Goal: Task Accomplishment & Management: Manage account settings

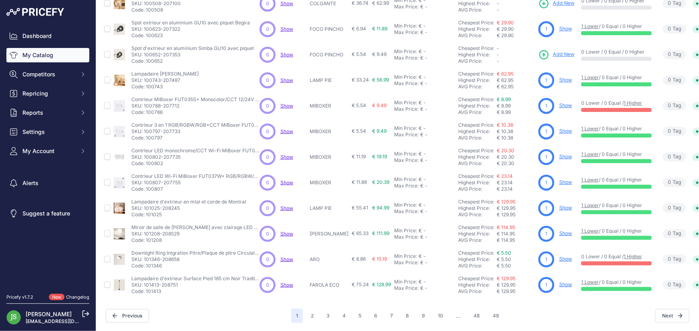
scroll to position [154, 0]
click at [329, 311] on button "3" at bounding box center [327, 316] width 13 height 14
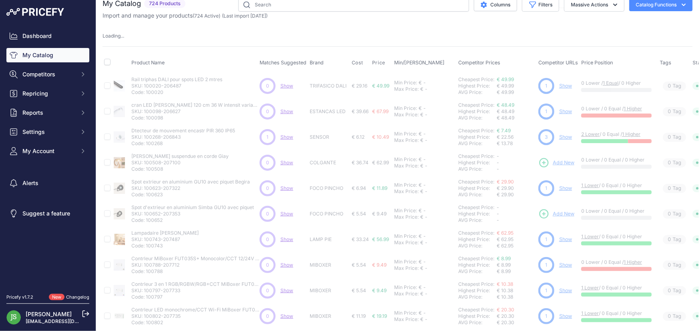
scroll to position [0, 0]
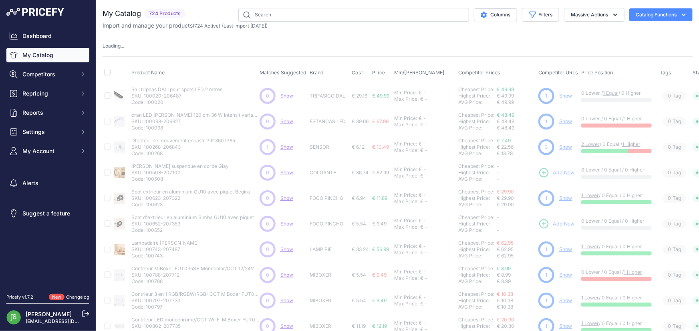
click at [47, 54] on link "My Catalog" at bounding box center [47, 55] width 83 height 14
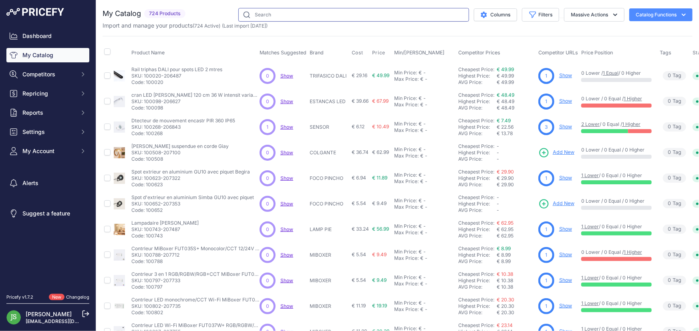
click at [271, 11] on input "text" at bounding box center [353, 15] width 231 height 14
type input "gu10"
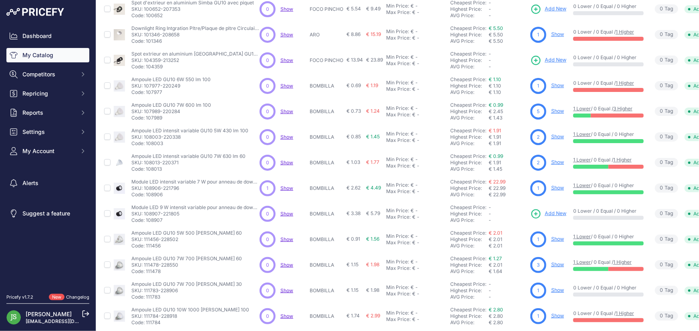
scroll to position [81, 0]
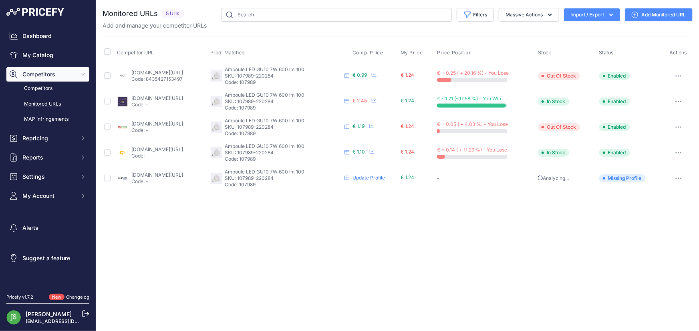
click at [643, 12] on link "Add Monitored URL" at bounding box center [659, 14] width 68 height 13
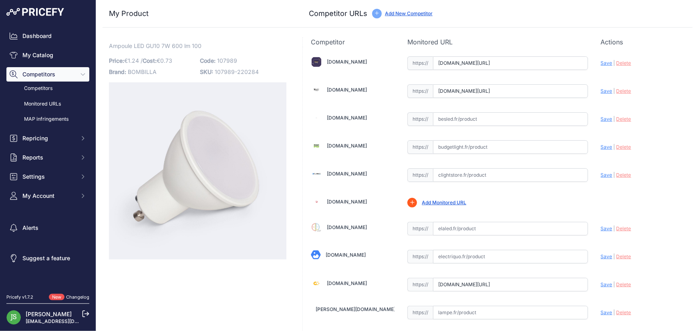
click at [461, 113] on input "text" at bounding box center [510, 119] width 155 height 14
paste input "[URL][DOMAIN_NAME]"
click at [602, 116] on span "Save" at bounding box center [606, 119] width 12 height 6
type input "[URL][DOMAIN_NAME]"
click at [473, 144] on input "text" at bounding box center [510, 148] width 155 height 14
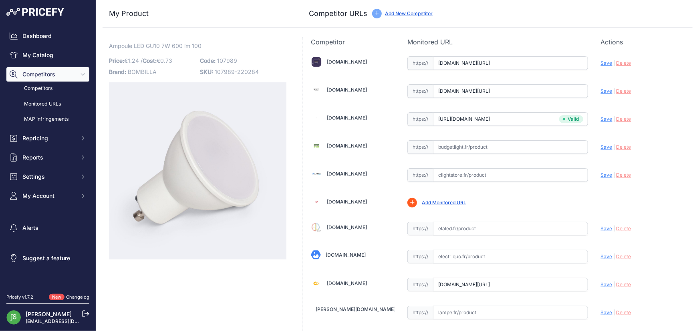
paste input "https://www.budgetlight.fr/spot-led-gu10-par16-4w-345lm-36d-827-remplacement-50…"
click at [600, 144] on span "Save" at bounding box center [606, 147] width 12 height 6
type input "https://www.budgetlight.fr/spot-led-gu10-par16-4w-345lm-36d-827-remplacement-50…"
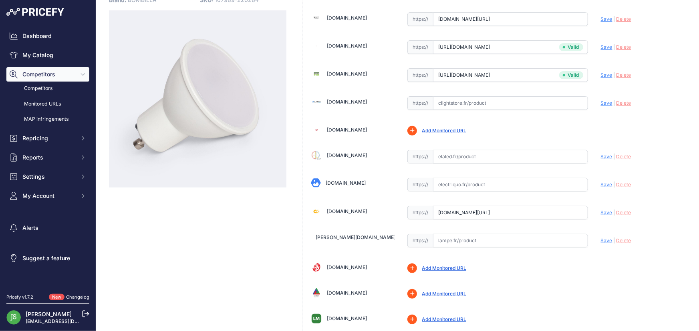
scroll to position [72, 0]
click at [448, 128] on link "Add Monitored URL" at bounding box center [444, 130] width 44 height 6
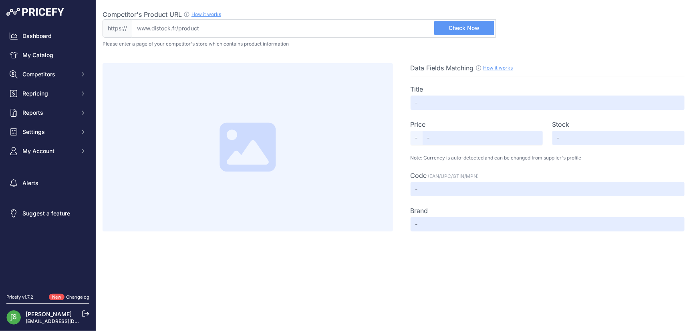
click at [357, 18] on div "Competitor's Product URL How it works In order to create your competitor's extr…" at bounding box center [298, 15] width 393 height 10
click at [357, 19] on input "Competitor's Product URL How it works In order to create your competitor's extr…" at bounding box center [314, 28] width 364 height 18
click at [357, 25] on input "Competitor's Product URL How it works In order to create your competitor's extr…" at bounding box center [314, 28] width 364 height 18
paste input "[URL][DOMAIN_NAME]"
type input "[DOMAIN_NAME][URL]"
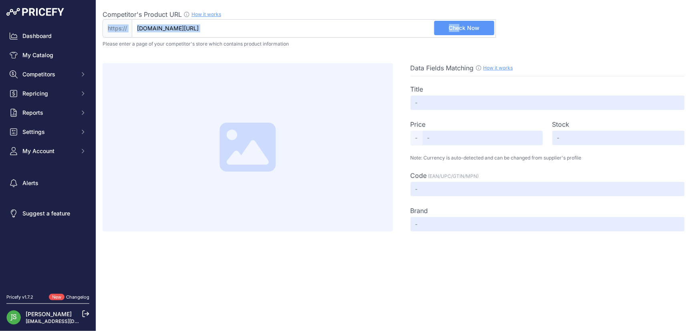
drag, startPoint x: 454, startPoint y: 18, endPoint x: 461, endPoint y: 26, distance: 10.8
click at [460, 24] on div "Competitor's Product URL How it works In order to create your competitor's extr…" at bounding box center [298, 24] width 393 height 28
click at [463, 28] on span "Check Now" at bounding box center [464, 28] width 31 height 8
type input "Ampoule LED Advance GU10 7W 4000K – Blanc neutre 580 lm"
type input "1.85"
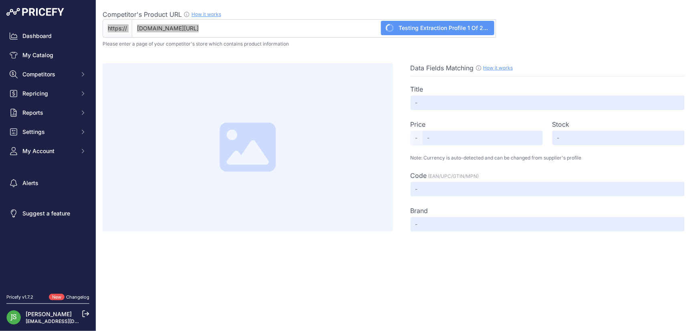
type input "Not Found"
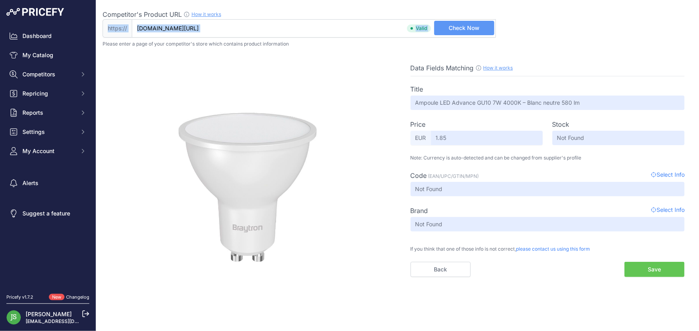
click at [644, 265] on button "Save" at bounding box center [654, 269] width 60 height 15
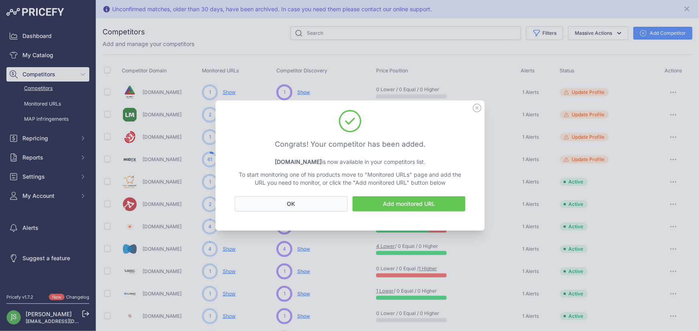
click at [305, 204] on button "OK" at bounding box center [291, 204] width 113 height 15
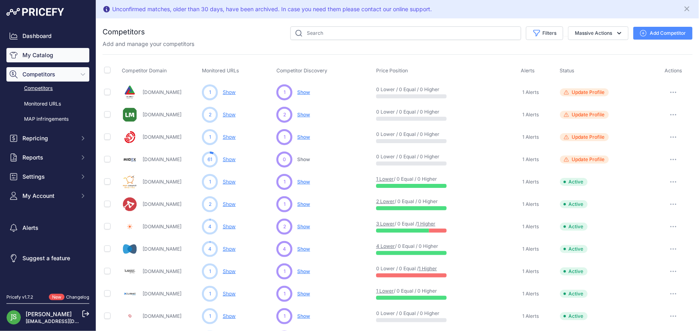
click at [37, 55] on link "My Catalog" at bounding box center [47, 55] width 83 height 14
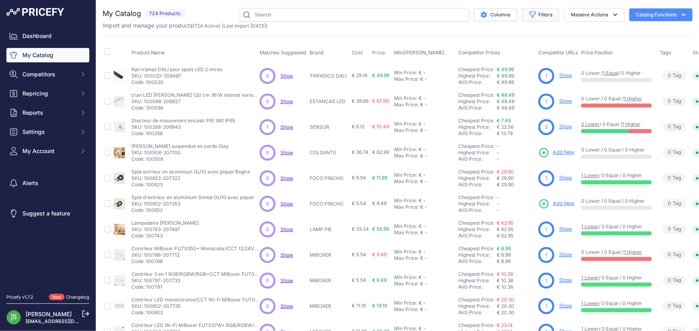
click at [549, 16] on button "Filters" at bounding box center [540, 15] width 37 height 14
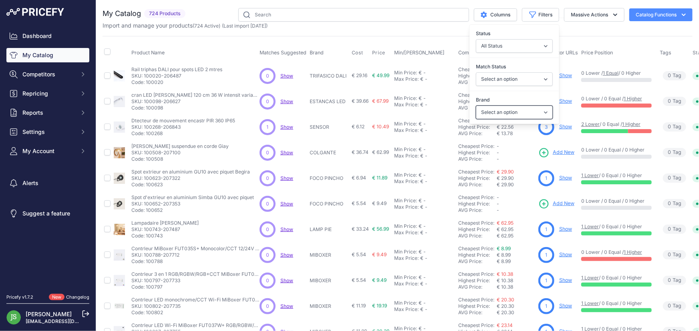
click at [520, 108] on select "Select an option 120x30 120X60 3M 60X30 60X60 ACCESORIO PANEL AERO ALIMENTACION…" at bounding box center [514, 113] width 77 height 14
select select "60X60"
click at [476, 106] on select "Select an option 120x30 120X60 3M 60X30 60X60 ACCESORIO PANEL AERO ALIMENTACION…" at bounding box center [514, 113] width 77 height 14
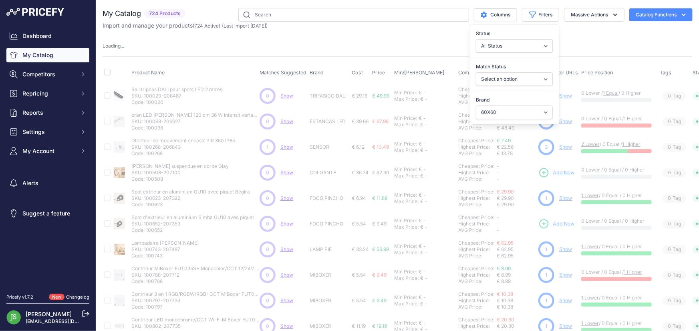
click at [336, 44] on div "Loading ..." at bounding box center [397, 46] width 590 height 8
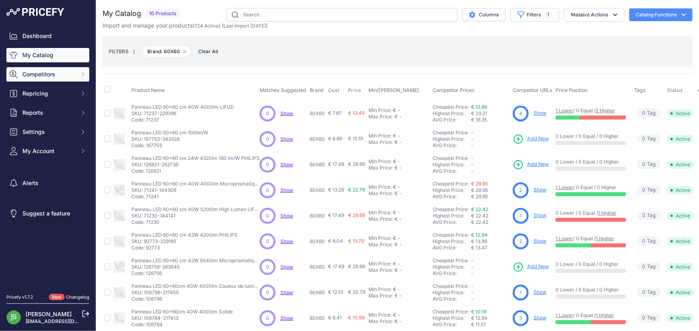
click at [50, 75] on span "Competitors" at bounding box center [48, 74] width 52 height 8
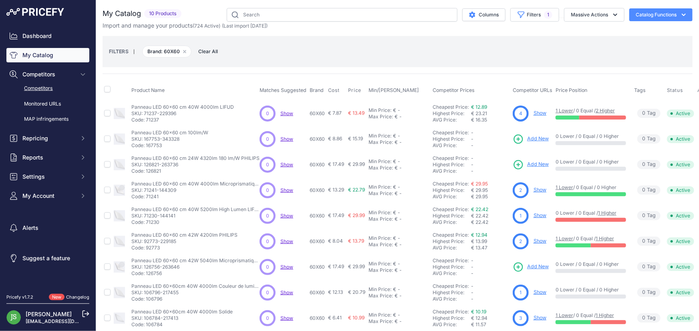
click at [53, 87] on link "Competitors" at bounding box center [47, 89] width 83 height 14
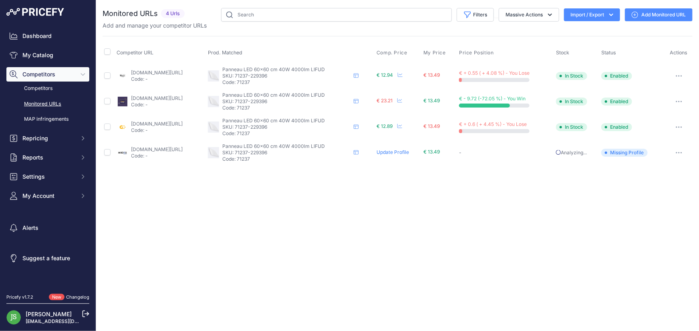
click at [654, 12] on link "Add Monitored URL" at bounding box center [659, 14] width 68 height 13
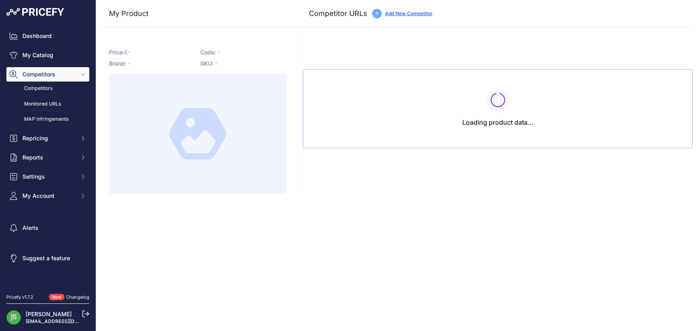
type input "[DOMAIN_NAME][URL]"
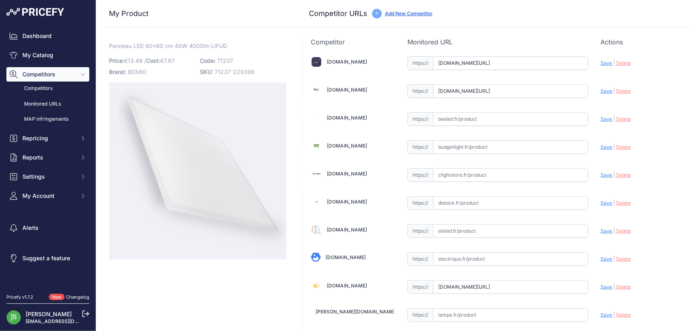
click at [487, 147] on input "text" at bounding box center [510, 148] width 155 height 14
paste input "https://www.budgetlight.fr/dalle-led-backlit-36w-3240lm-840-60x60cm-ugr-22-8719…"
click at [600, 148] on span "Save" at bounding box center [606, 147] width 12 height 6
type input "https://www.budgetlight.fr/dalle-led-backlit-36w-3240lm-840-60x60cm-ugr-22-8719…"
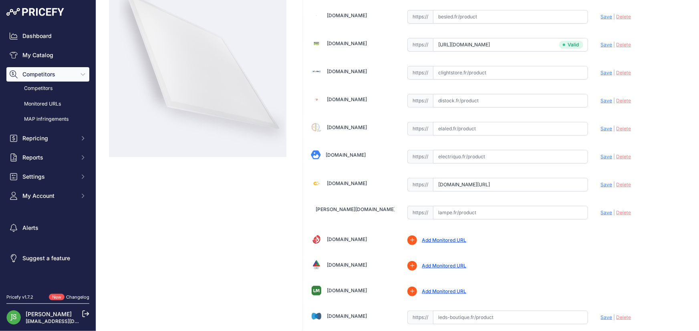
scroll to position [145, 0]
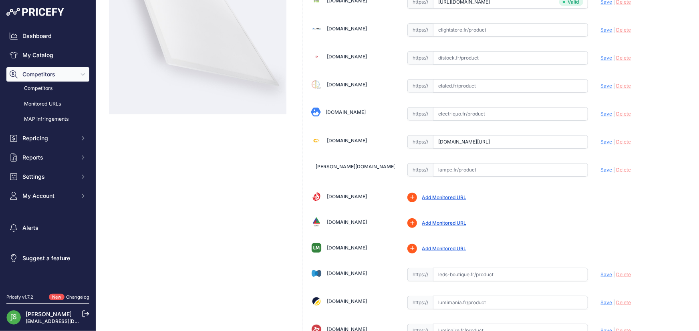
click at [444, 196] on link "Add Monitored URL" at bounding box center [444, 198] width 44 height 6
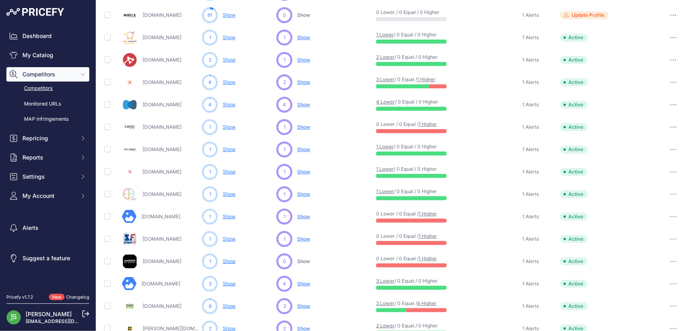
scroll to position [145, 0]
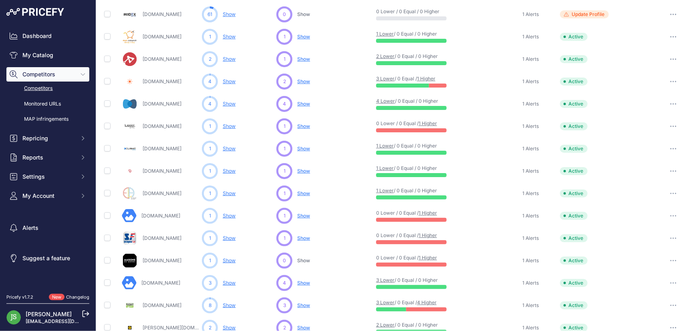
drag, startPoint x: 175, startPoint y: 149, endPoint x: 169, endPoint y: 146, distance: 6.7
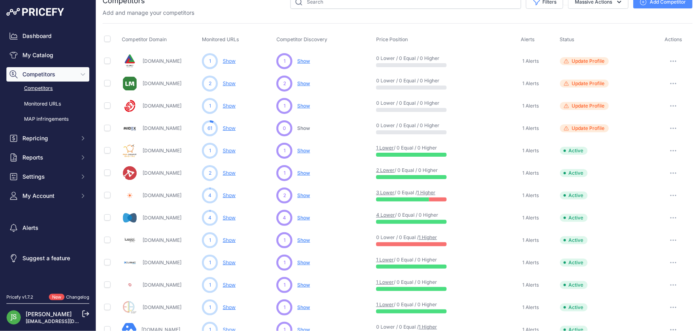
scroll to position [0, 0]
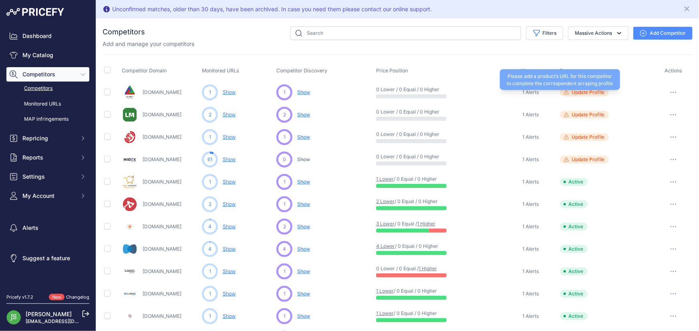
click at [591, 93] on span "Update Profile" at bounding box center [588, 92] width 33 height 6
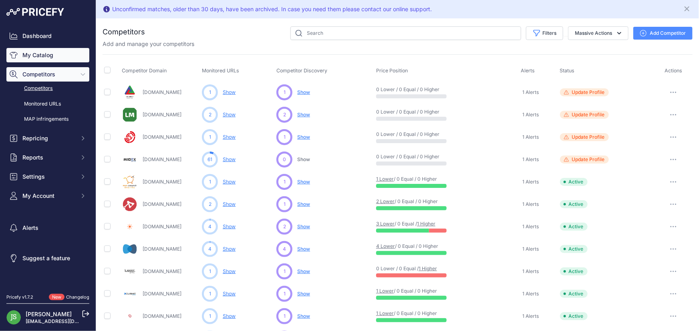
click at [34, 57] on link "My Catalog" at bounding box center [47, 55] width 83 height 14
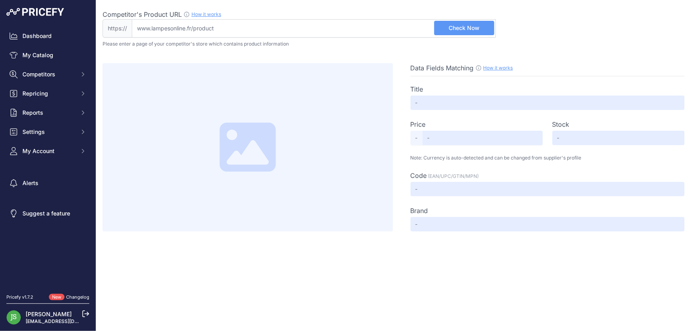
click at [354, 32] on input "Competitor's Product URL How it works In order to create your competitor's extr…" at bounding box center [314, 28] width 364 height 18
paste input "[URL][DOMAIN_NAME]"
click at [476, 20] on input "https://www.lampesonline.fr/panneau-led-60x60-36w-4000k-100-lmw-sans-scintille/" at bounding box center [314, 28] width 364 height 18
type input "www.lampesonline.fr/panneau-led-60x60-36w-4000k-100-lmw-sans-scintille/"
click at [477, 32] on span "Check Now" at bounding box center [464, 28] width 31 height 8
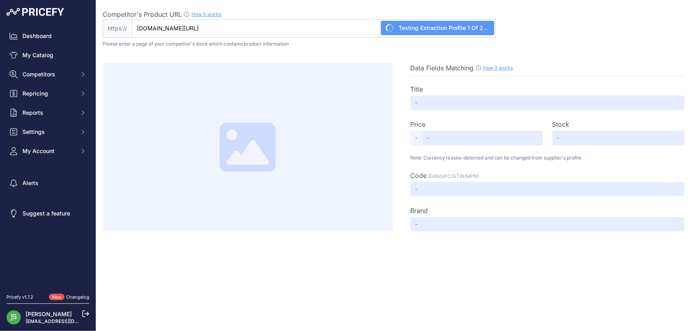
type input "Panneau LED 60x60 - 36W - 4000K - 100 Lm/W - Sans scintillement - UGR <22 - Gar…"
type input "14.90"
type input "Available"
type input "8720874215356"
type input "Ledvion"
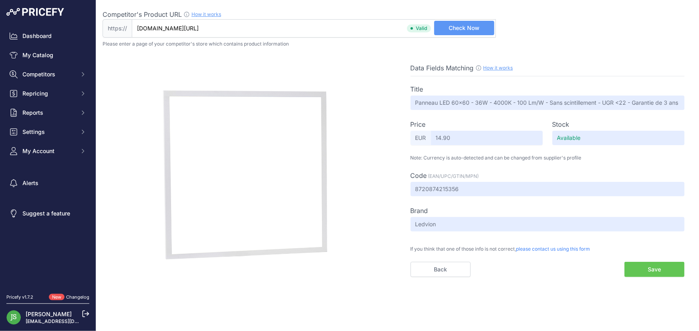
click at [658, 264] on button "Save" at bounding box center [654, 269] width 60 height 15
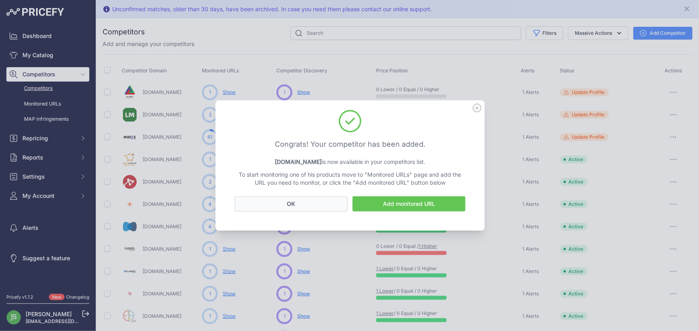
click at [311, 208] on button "OK" at bounding box center [291, 204] width 113 height 15
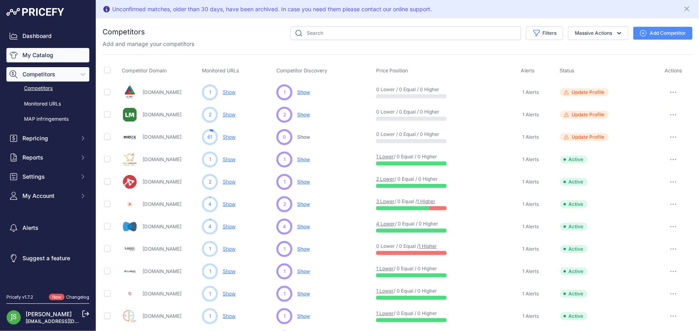
click at [40, 54] on link "My Catalog" at bounding box center [47, 55] width 83 height 14
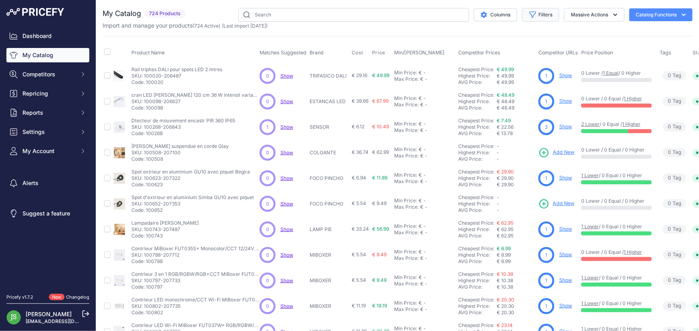
click at [528, 13] on icon "button" at bounding box center [532, 15] width 8 height 8
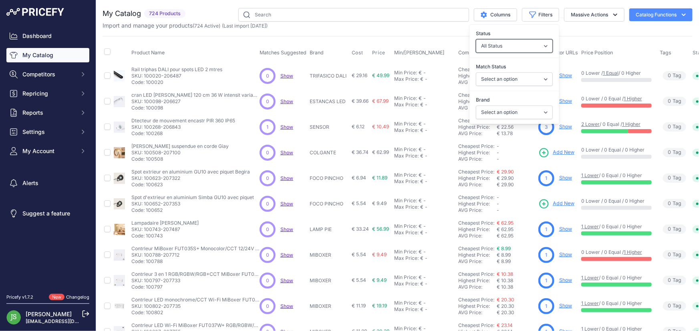
click at [518, 44] on select "All Status Only Enabled Only Disabled" at bounding box center [514, 46] width 77 height 14
click at [502, 109] on select "Select an option 120x30 120X60 3M 60X30 60X60 ACCESORIO PANEL AERO ALIMENTACION…" at bounding box center [514, 113] width 77 height 14
select select "60X60"
click at [476, 106] on select "Select an option 120x30 120X60 3M 60X30 60X60 ACCESORIO PANEL AERO ALIMENTACION…" at bounding box center [514, 113] width 77 height 14
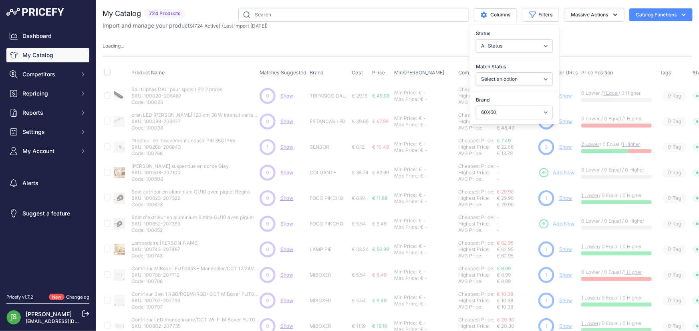
click at [419, 56] on div "Product Name Matches Suggested Brand Cost" at bounding box center [397, 262] width 590 height 412
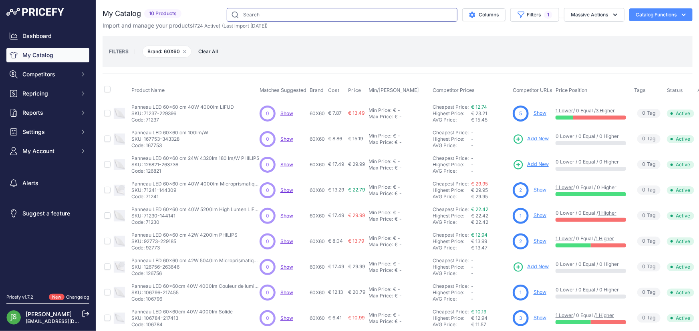
click at [324, 9] on input "text" at bounding box center [342, 15] width 231 height 14
type input "30x120"
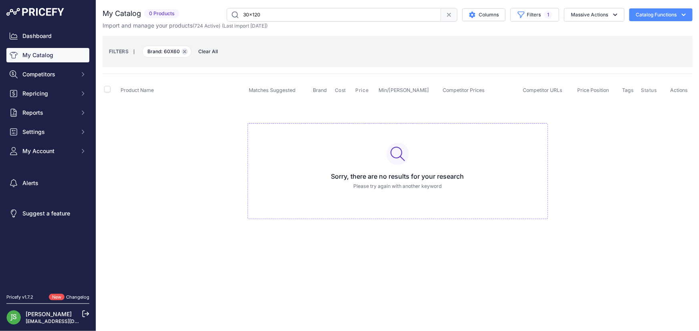
click at [181, 52] on button "Remove filter option" at bounding box center [184, 51] width 6 height 6
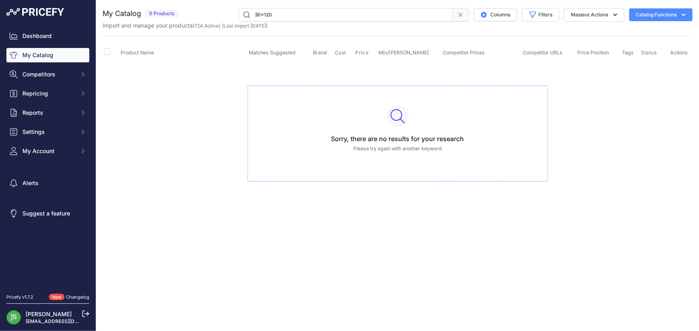
click at [305, 15] on input "30x120" at bounding box center [345, 15] width 214 height 14
click at [309, 16] on input "30x120" at bounding box center [345, 15] width 214 height 14
drag, startPoint x: 396, startPoint y: 14, endPoint x: 210, endPoint y: 14, distance: 186.2
click at [210, 14] on div "30x120 Columns Filters Status All Status Only Enabled Only Disabled" at bounding box center [438, 15] width 510 height 14
click at [536, 14] on button "Filters" at bounding box center [540, 15] width 37 height 14
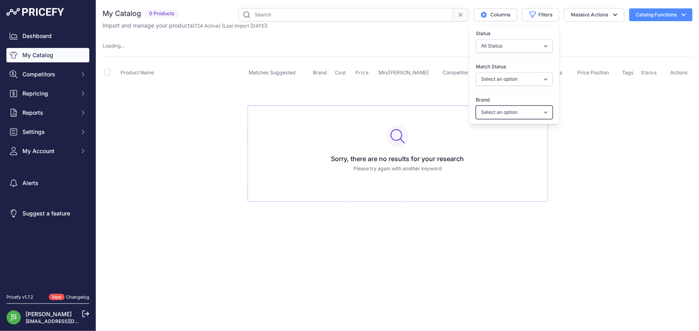
click at [508, 113] on select "Select an option 120x30 120X60 3M 60X30 60X60 ACCESORIO PANEL AERO ALIMENTACION…" at bounding box center [514, 113] width 77 height 14
select select "120x30"
click at [476, 106] on select "Select an option 120x30 120X60 3M 60X30 60X60 ACCESORIO PANEL AERO ALIMENTACION…" at bounding box center [514, 113] width 77 height 14
select select
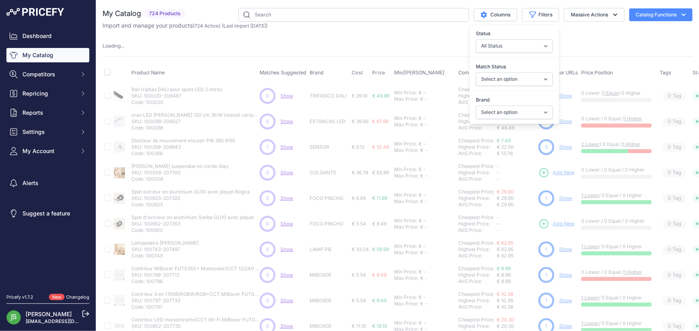
select select "120x30"
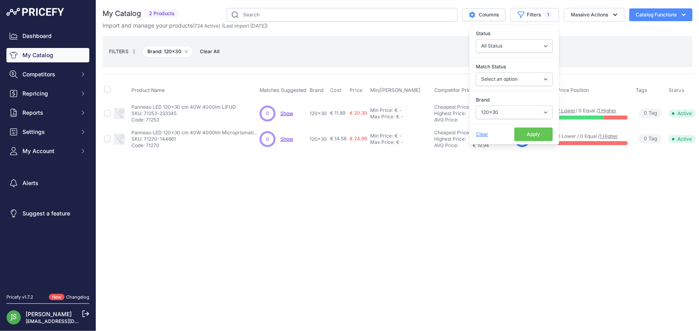
drag, startPoint x: 464, startPoint y: 268, endPoint x: 464, endPoint y: 256, distance: 11.6
click at [464, 267] on div "Close You are not connected to the internet." at bounding box center [397, 165] width 602 height 331
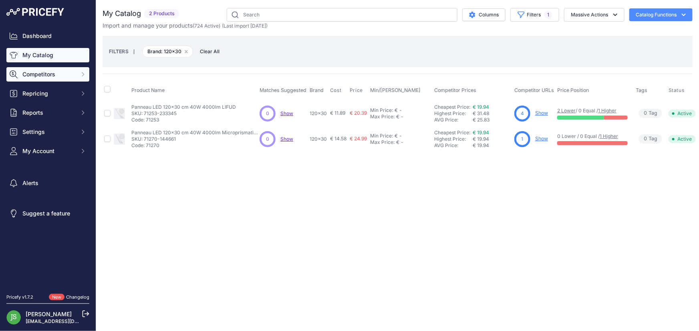
click at [56, 72] on span "Competitors" at bounding box center [48, 74] width 52 height 8
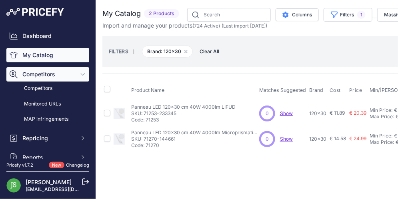
click at [47, 71] on span "Competitors" at bounding box center [48, 74] width 52 height 8
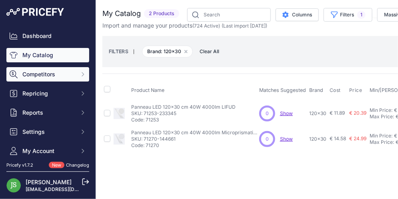
click at [44, 69] on button "Competitors" at bounding box center [47, 74] width 83 height 14
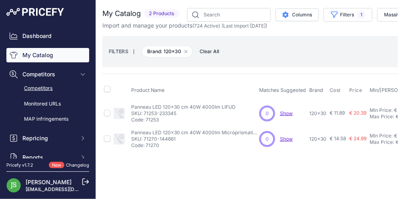
click at [48, 85] on link "Competitors" at bounding box center [47, 89] width 83 height 14
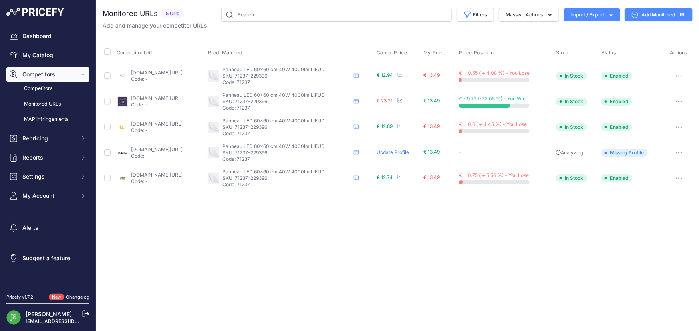
click at [649, 13] on link "Add Monitored URL" at bounding box center [659, 14] width 68 height 13
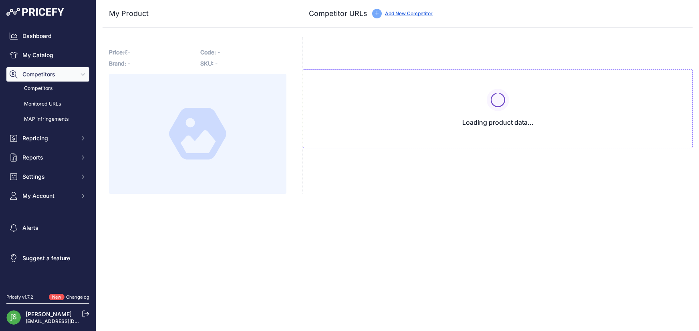
type input "[DOMAIN_NAME][URL]"
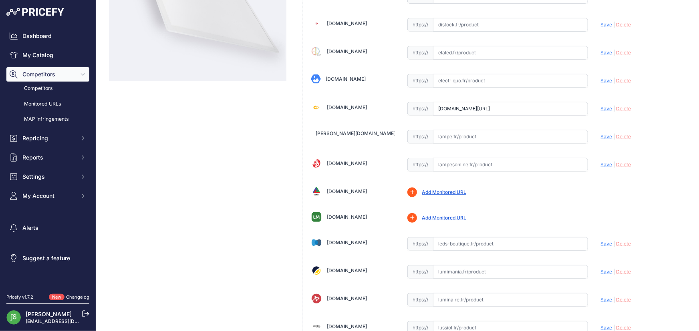
scroll to position [182, 0]
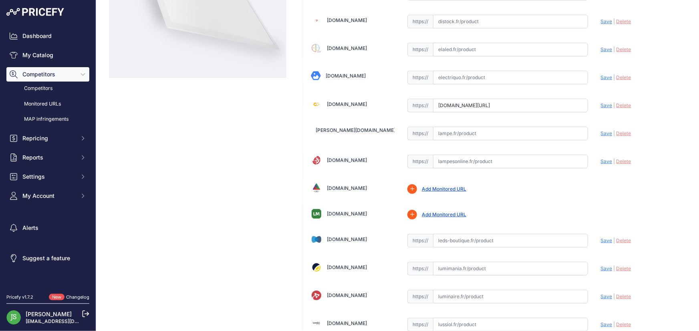
click at [456, 167] on input "text" at bounding box center [510, 162] width 155 height 14
paste input "[URL][DOMAIN_NAME]"
click at [600, 159] on span "Save" at bounding box center [606, 162] width 12 height 6
type input "https://www.lampesonline.fr/panneau-led-60x60-36w-4000k-100-lmw-sans-scintille/…"
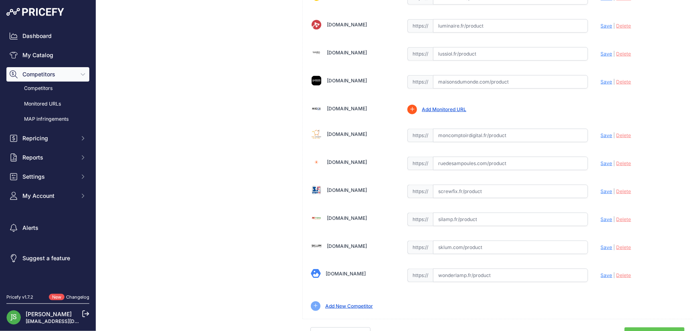
scroll to position [462, 0]
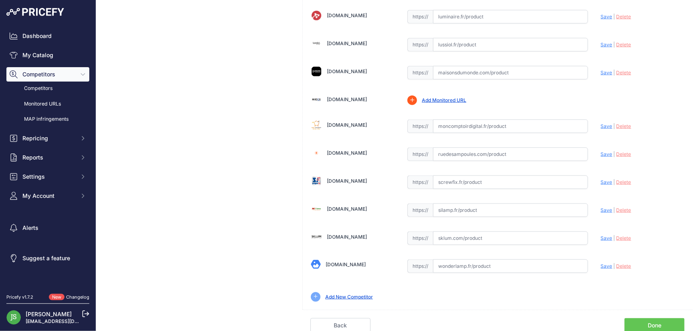
drag, startPoint x: 342, startPoint y: 206, endPoint x: 344, endPoint y: 180, distance: 26.1
drag, startPoint x: 646, startPoint y: 325, endPoint x: 651, endPoint y: 323, distance: 4.8
click at [646, 325] on link "Done" at bounding box center [654, 326] width 60 height 15
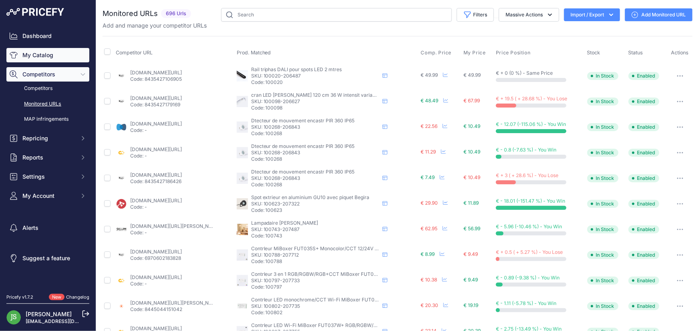
click at [46, 52] on link "My Catalog" at bounding box center [47, 55] width 83 height 14
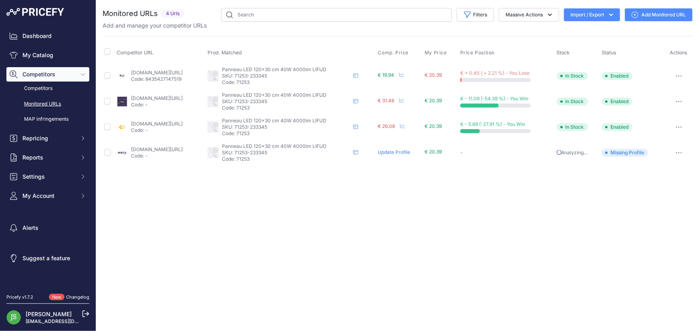
click at [659, 12] on link "Add Monitored URL" at bounding box center [659, 14] width 68 height 13
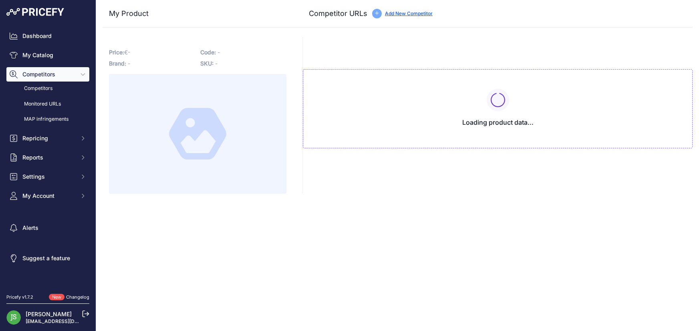
type input "[DOMAIN_NAME][URL]"
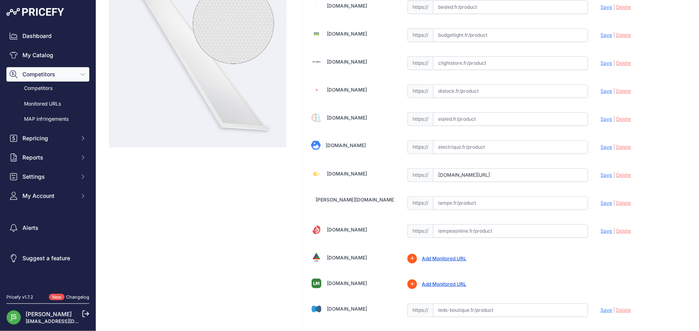
scroll to position [182, 0]
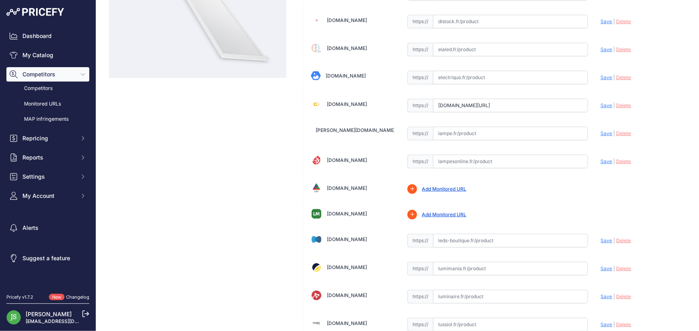
click at [527, 158] on input "text" at bounding box center [510, 162] width 155 height 14
paste input "[URL][DOMAIN_NAME]"
click at [600, 160] on span "Save" at bounding box center [606, 162] width 12 height 6
type input "https://www.lampesonline.fr/lumileds-panneau-led-30x120-36w-4000k-125-lmw/?prir…"
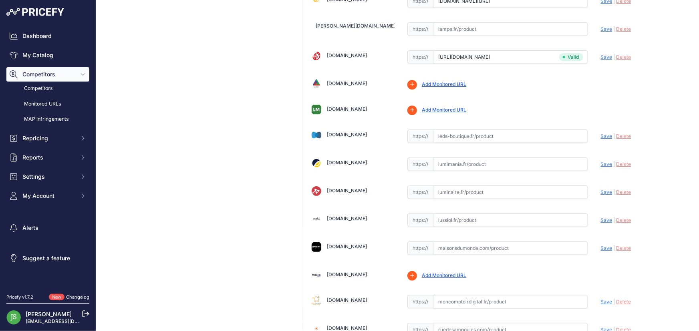
scroll to position [480, 0]
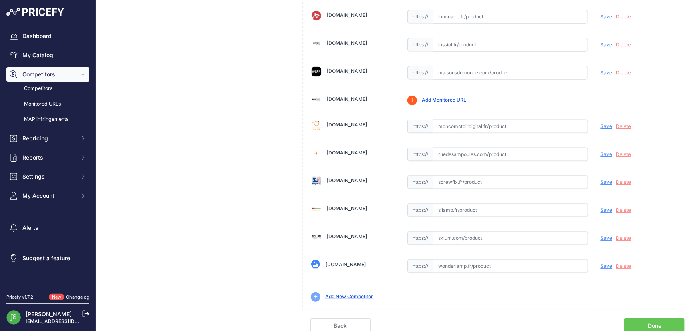
click at [661, 324] on link "Done" at bounding box center [654, 326] width 60 height 15
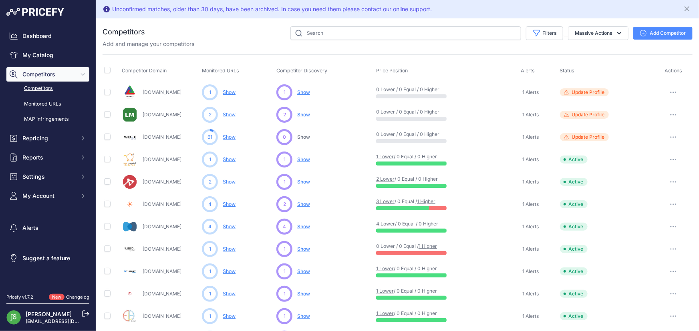
click at [671, 135] on button "button" at bounding box center [673, 137] width 16 height 11
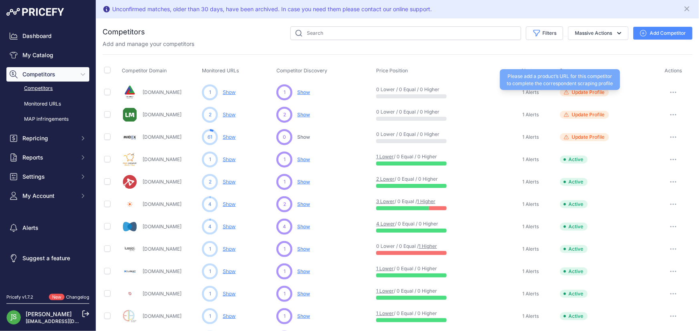
click at [589, 93] on span "Update Profile" at bounding box center [588, 92] width 33 height 6
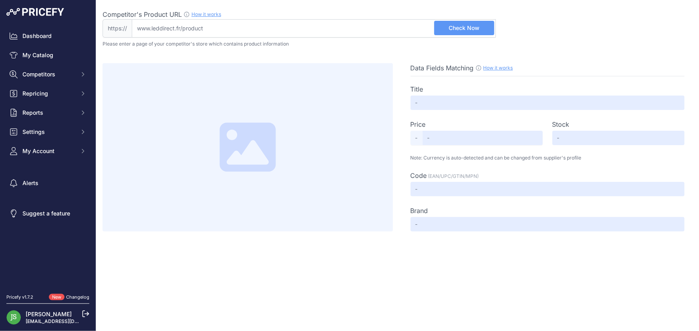
click at [284, 32] on input "Competitor's Product URL How it works In order to create your competitor's extr…" at bounding box center [314, 28] width 364 height 18
paste input "[URL][DOMAIN_NAME]"
type input "www.leddirect.fr/yphix-spot-piquet-led-rengard-12w-noir-3000k-ip65"
click at [481, 25] on button "Check Now" at bounding box center [464, 28] width 60 height 14
type input "Spot piquet LED Rengard 12W noir 3000K IP65"
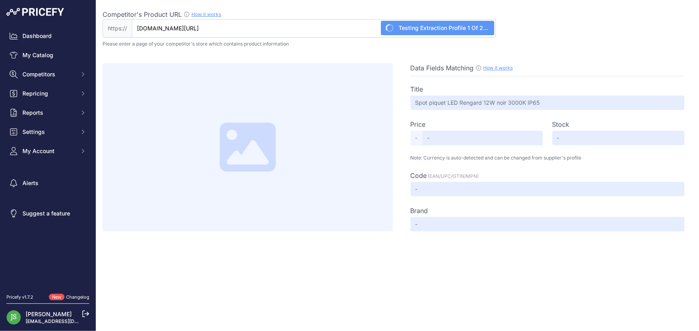
type input "43.39"
type input "Available"
type input "50241090"
type input "Yphix"
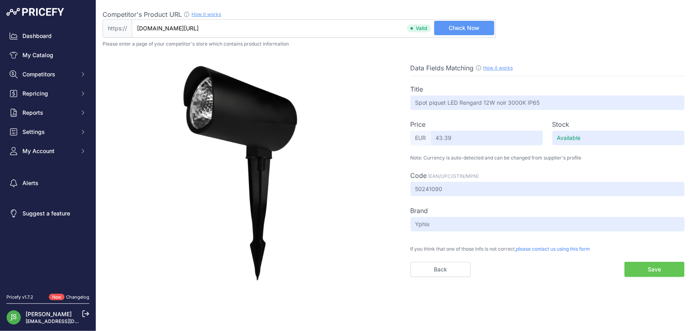
click at [637, 271] on button "Save" at bounding box center [654, 269] width 60 height 15
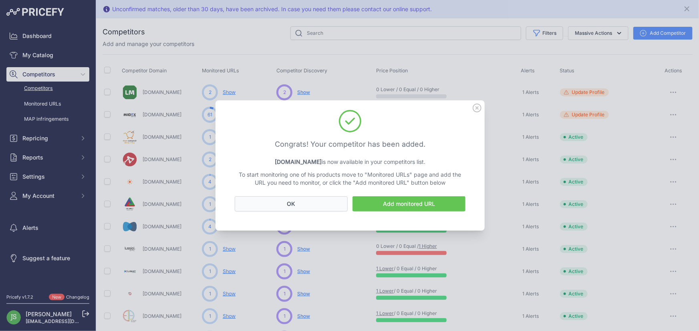
click at [333, 199] on button "OK" at bounding box center [291, 204] width 113 height 15
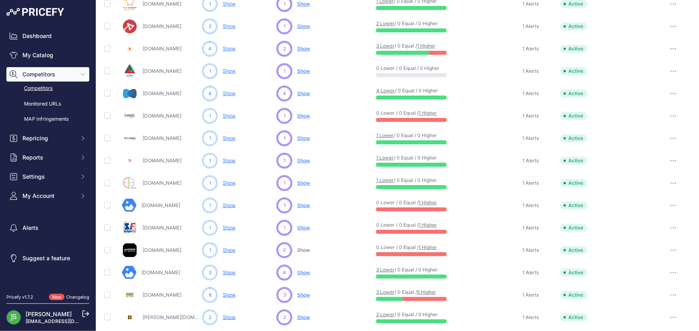
scroll to position [109, 0]
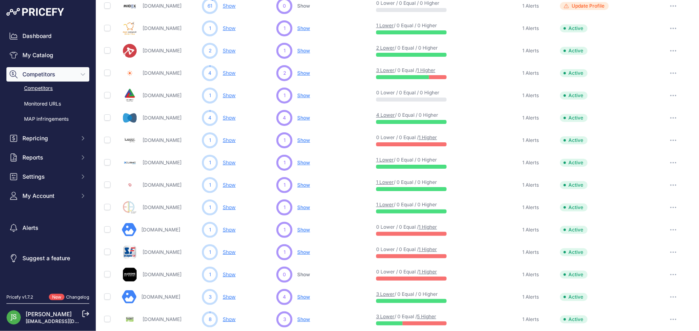
click at [669, 204] on button "button" at bounding box center [673, 207] width 16 height 11
click at [0, 0] on button "Delete" at bounding box center [0, 0] width 0 height 0
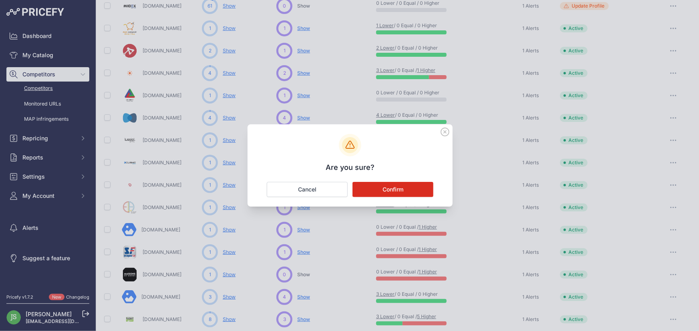
click at [371, 190] on button "Confirm" at bounding box center [392, 189] width 81 height 15
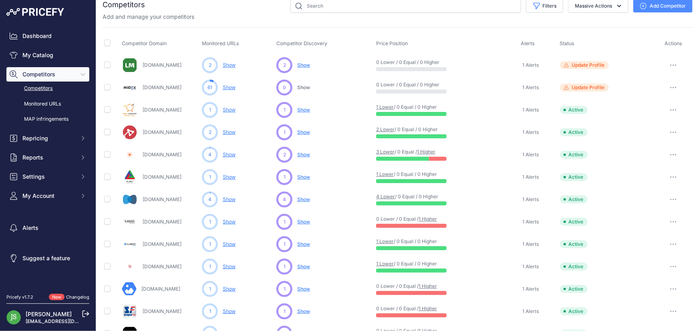
scroll to position [0, 0]
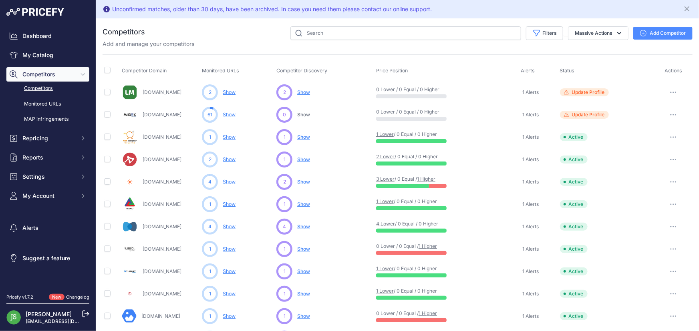
click at [671, 137] on button "button" at bounding box center [673, 137] width 16 height 11
click at [0, 0] on button "Delete" at bounding box center [0, 0] width 0 height 0
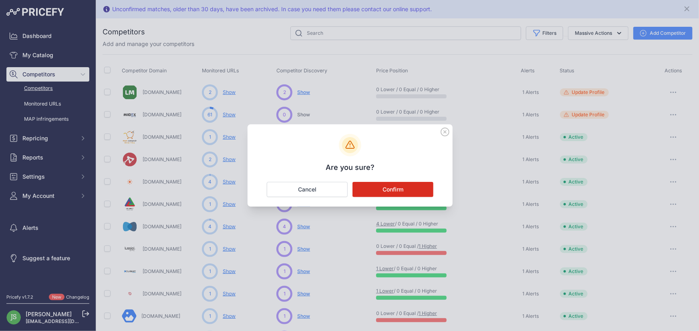
click at [404, 189] on button "Confirm" at bounding box center [392, 189] width 81 height 15
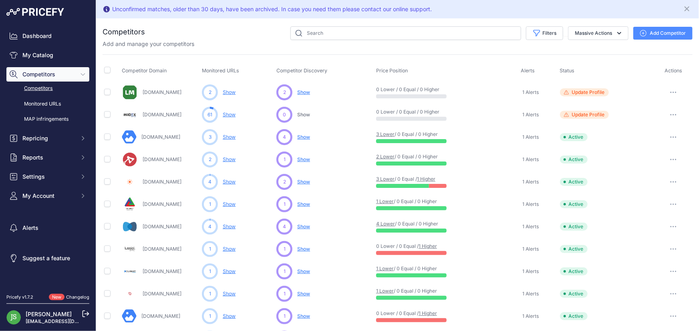
click at [665, 93] on button "button" at bounding box center [673, 92] width 16 height 11
click at [232, 90] on link "Show" at bounding box center [229, 92] width 13 height 6
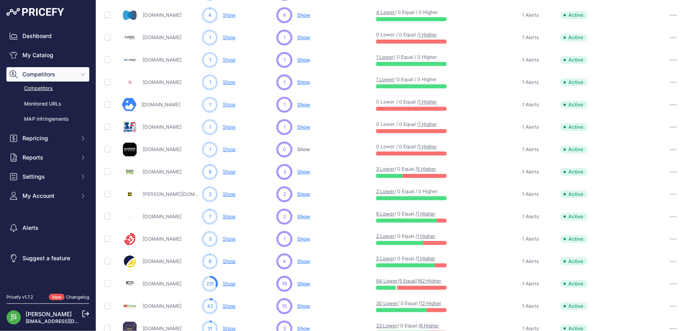
scroll to position [200, 0]
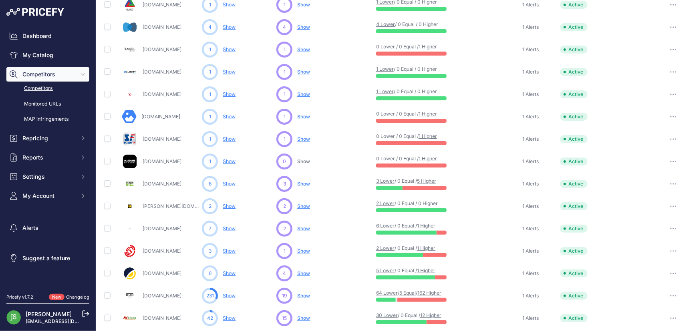
click at [670, 116] on icon "button" at bounding box center [670, 116] width 1 height 1
click at [0, 0] on button "Delete" at bounding box center [0, 0] width 0 height 0
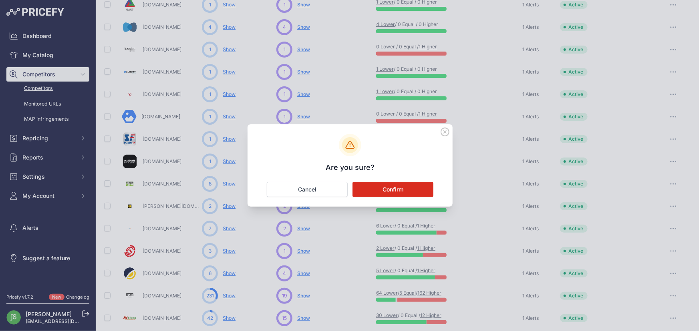
click at [390, 185] on button "Confirm" at bounding box center [392, 189] width 81 height 15
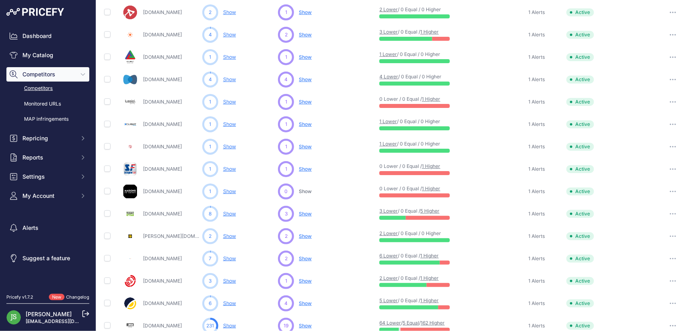
scroll to position [127, 0]
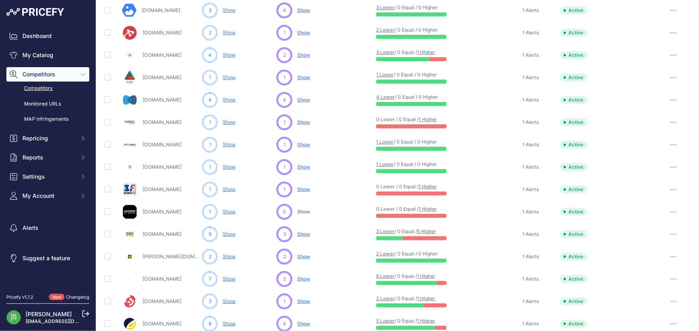
click at [672, 143] on button "button" at bounding box center [673, 144] width 16 height 11
click at [0, 0] on button "Delete" at bounding box center [0, 0] width 0 height 0
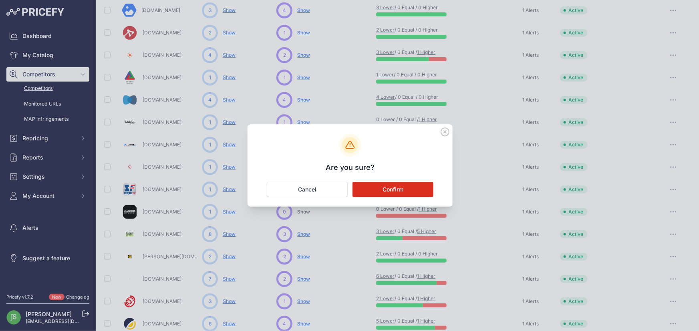
drag, startPoint x: 405, startPoint y: 184, endPoint x: 401, endPoint y: 183, distance: 4.0
click at [405, 184] on button "Confirm" at bounding box center [392, 189] width 81 height 15
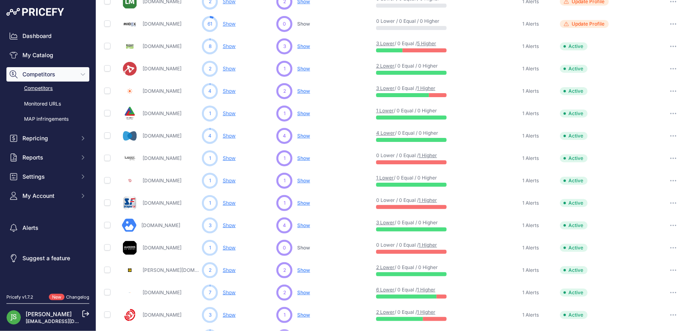
scroll to position [0, 0]
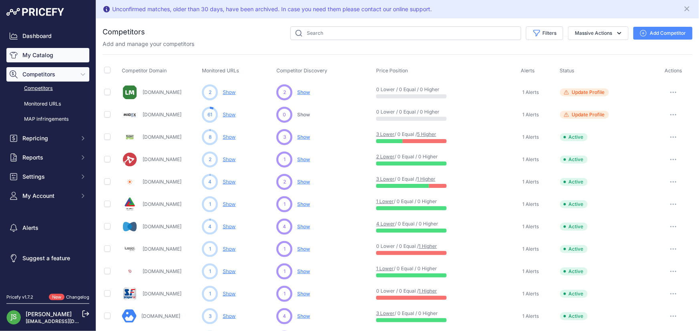
click at [58, 52] on link "My Catalog" at bounding box center [47, 55] width 83 height 14
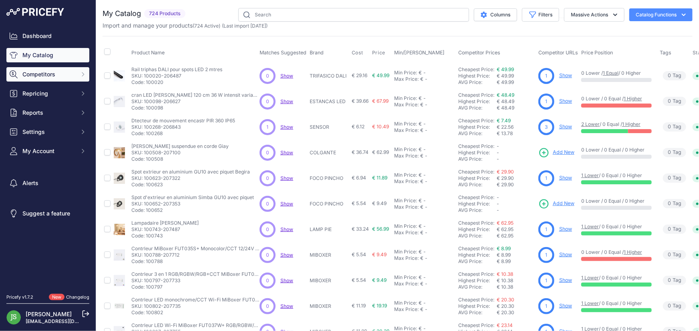
click at [39, 71] on span "Competitors" at bounding box center [48, 74] width 52 height 8
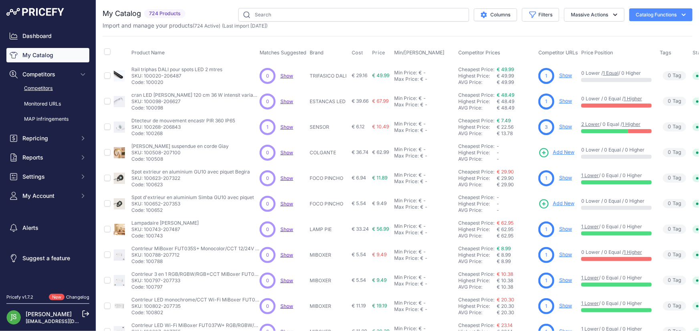
click at [44, 86] on link "Competitors" at bounding box center [47, 89] width 83 height 14
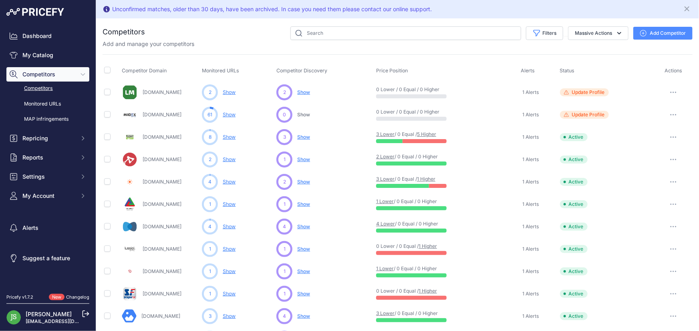
click at [646, 35] on button "Add Competitor" at bounding box center [662, 33] width 59 height 13
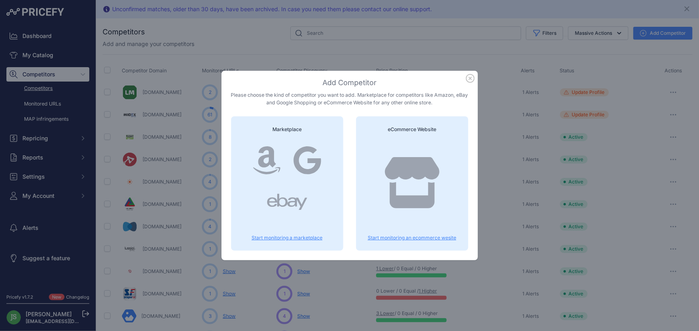
click at [386, 239] on p "Start monitoring an ecommerce wesite" at bounding box center [411, 238] width 93 height 6
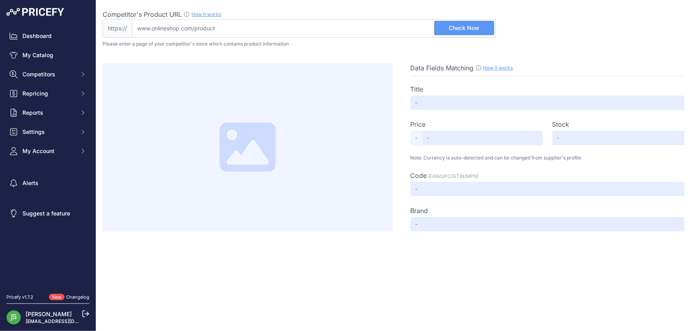
click at [335, 28] on input "Competitor's Product URL How it works In order to create your competitor's extr…" at bounding box center [314, 28] width 364 height 18
paste input "[URL][DOMAIN_NAME]"
type input "[DOMAIN_NAME][URL]"
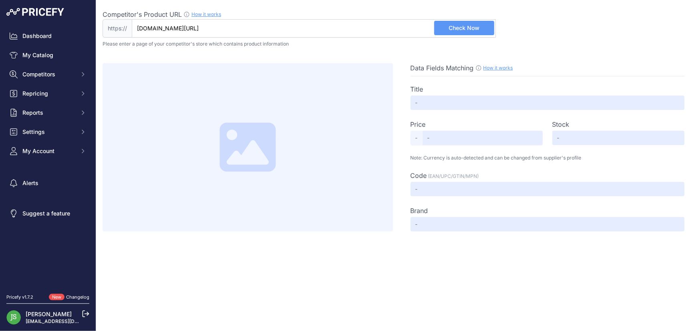
click at [474, 26] on span "Check Now" at bounding box center [464, 28] width 31 height 8
type input "Panneau LED 60X60 cm 42W PHILIPS Cadre Blanc 4200Lm No Flicker Free 5 Ans de Ga…"
type input "11.40"
type input "Available"
type input "114373"
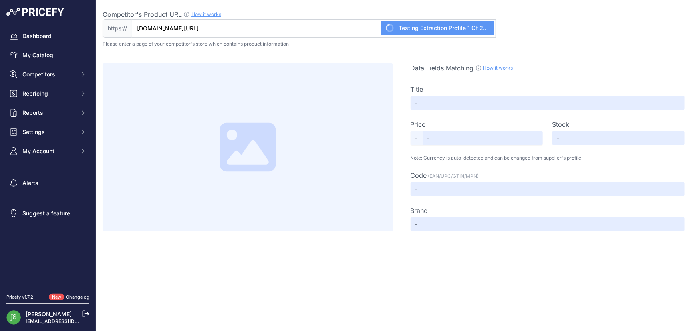
type input "IluminaShop"
